Goal: Task Accomplishment & Management: Use online tool/utility

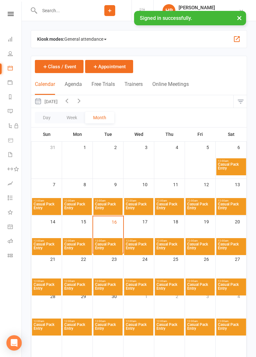
click at [54, 39] on strong "Kiosk modes:" at bounding box center [50, 39] width 27 height 5
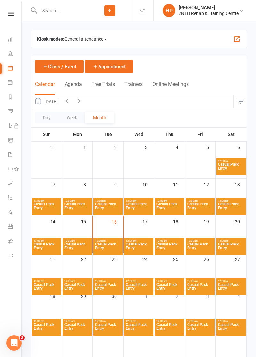
click at [107, 37] on span "General attendance" at bounding box center [85, 39] width 42 height 10
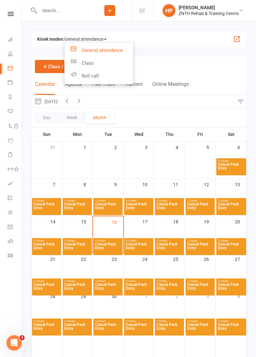
click at [133, 55] on link "General attendance" at bounding box center [99, 50] width 69 height 13
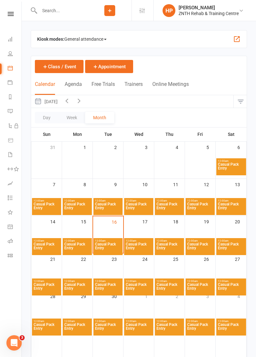
click at [237, 38] on button "button" at bounding box center [237, 39] width 8 height 8
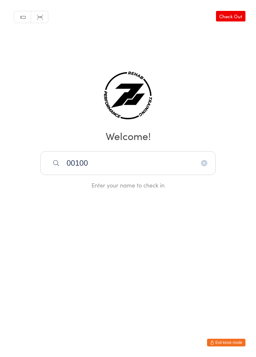
type input "00100"
click at [89, 188] on div "[PERSON_NAME]" at bounding box center [128, 183] width 164 height 9
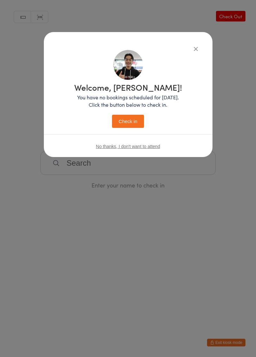
click at [126, 128] on button "Check in" at bounding box center [128, 121] width 32 height 13
